Goal: Navigation & Orientation: Find specific page/section

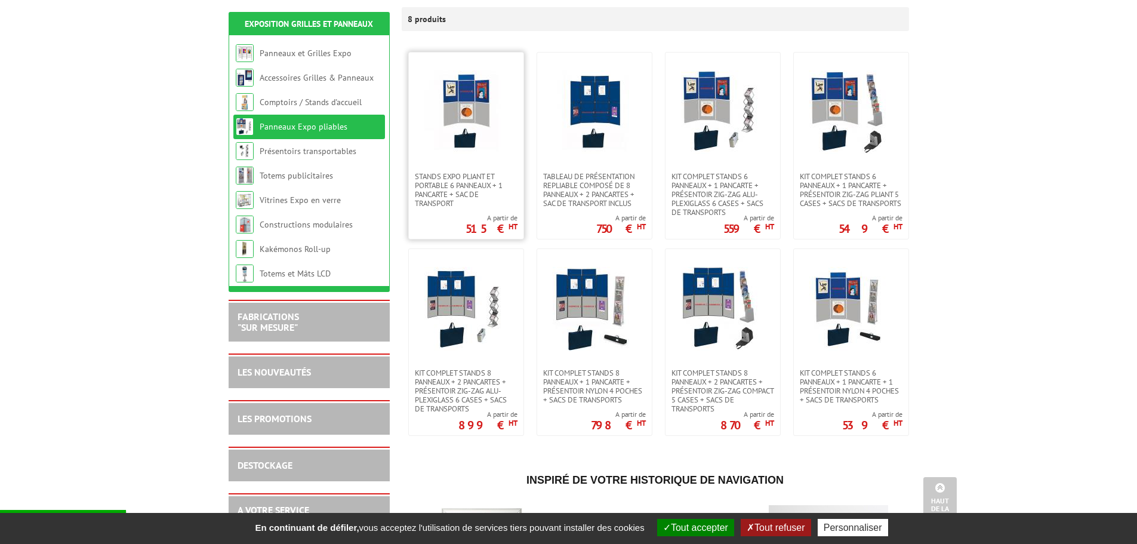
scroll to position [119, 0]
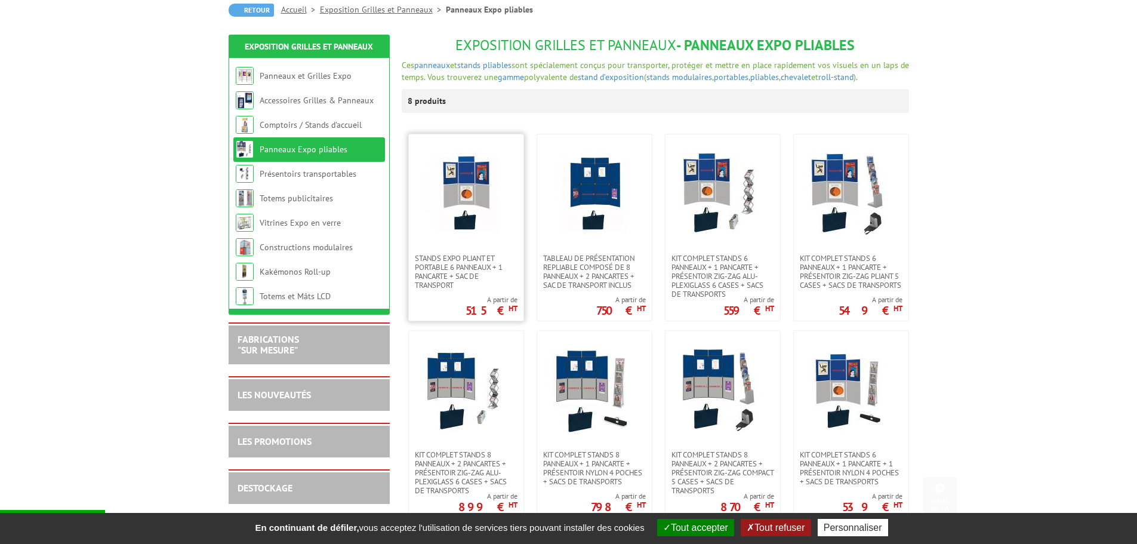
click at [471, 158] on img at bounding box center [467, 194] width 84 height 84
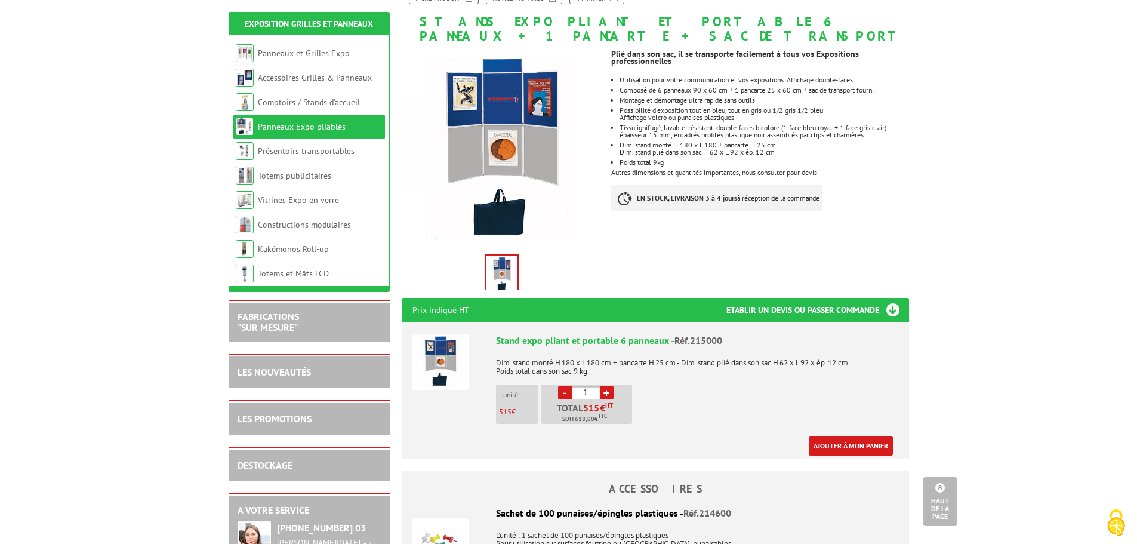
scroll to position [79, 0]
